Goal: Check status: Check status

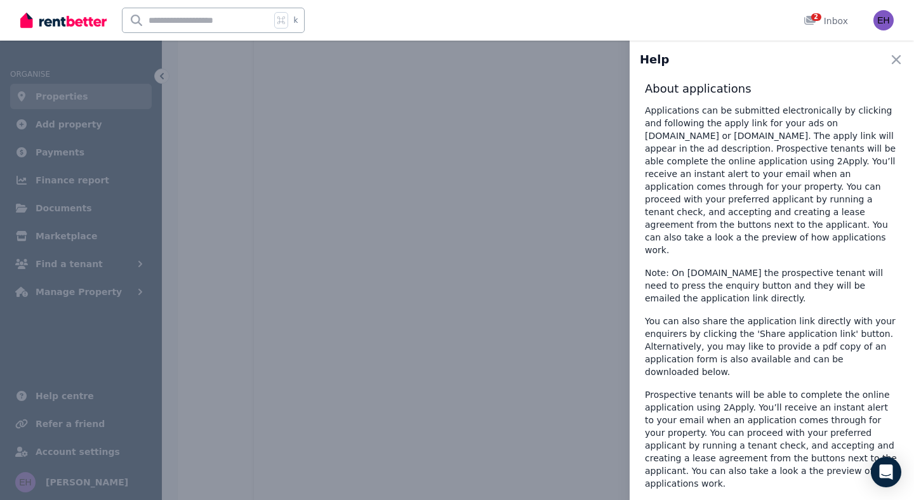
click at [588, 196] on div "Help Close panel About applications Applications can be submitted electronicall…" at bounding box center [457, 250] width 914 height 500
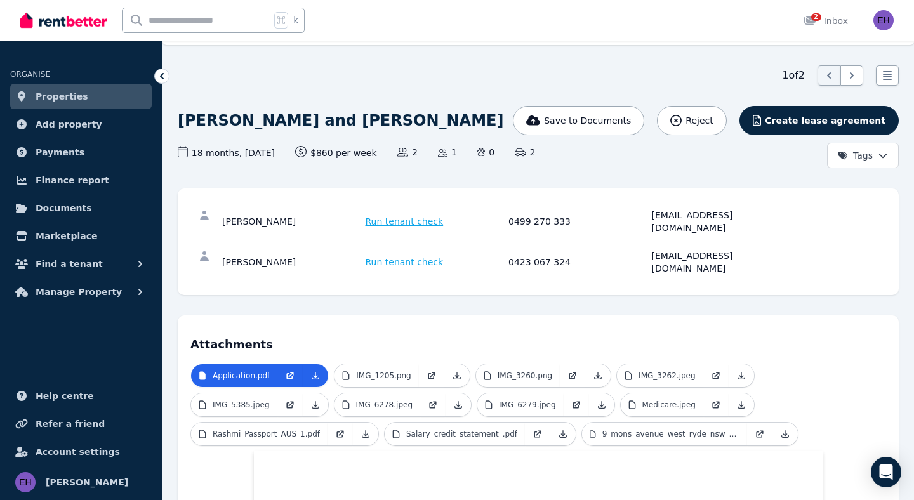
scroll to position [34, 0]
